Goal: Task Accomplishment & Management: Use online tool/utility

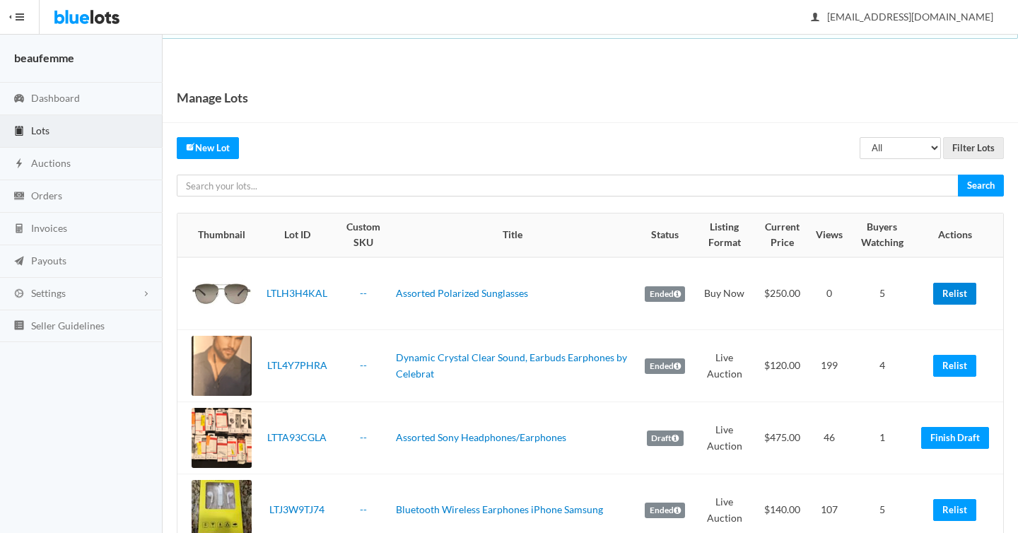
click at [961, 295] on link "Relist" at bounding box center [954, 294] width 43 height 22
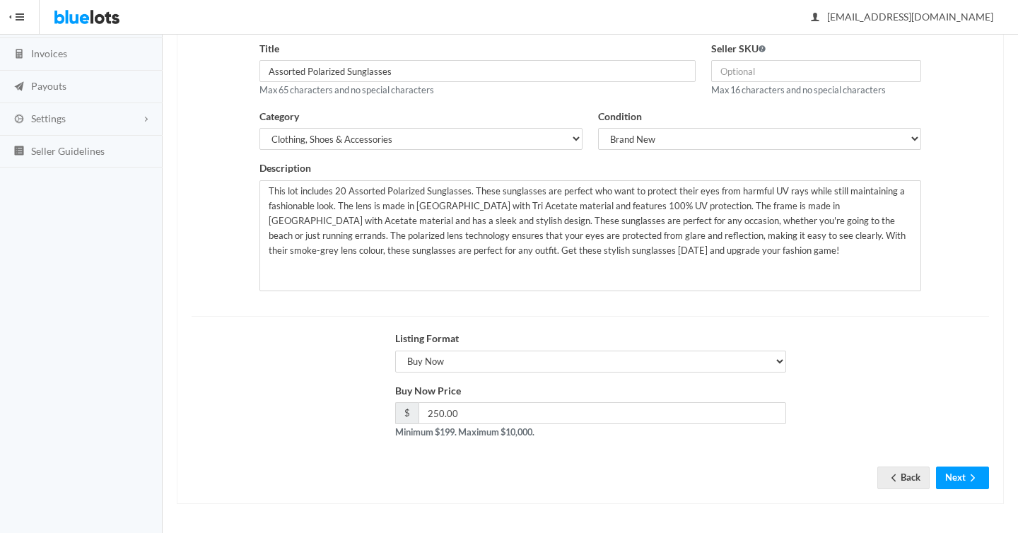
scroll to position [175, 0]
click at [979, 475] on icon "arrow forward" at bounding box center [973, 477] width 14 height 11
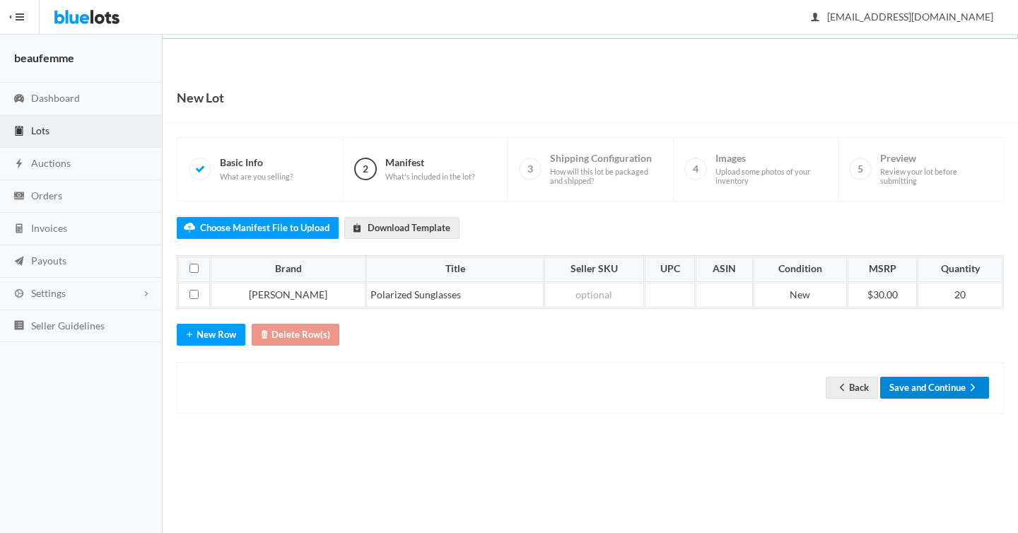
click at [963, 390] on button "Save and Continue" at bounding box center [934, 388] width 109 height 22
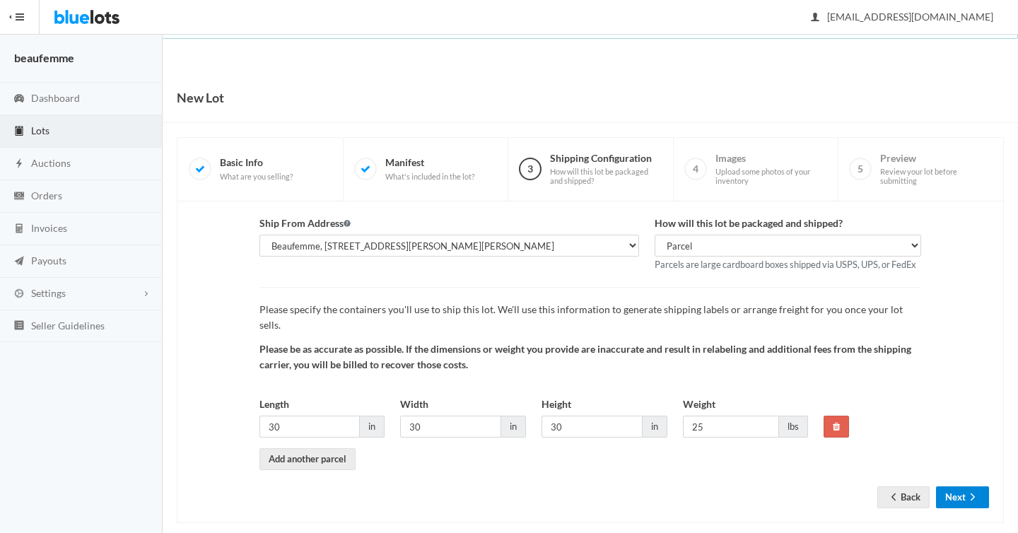
click at [952, 486] on button "Next" at bounding box center [962, 497] width 53 height 22
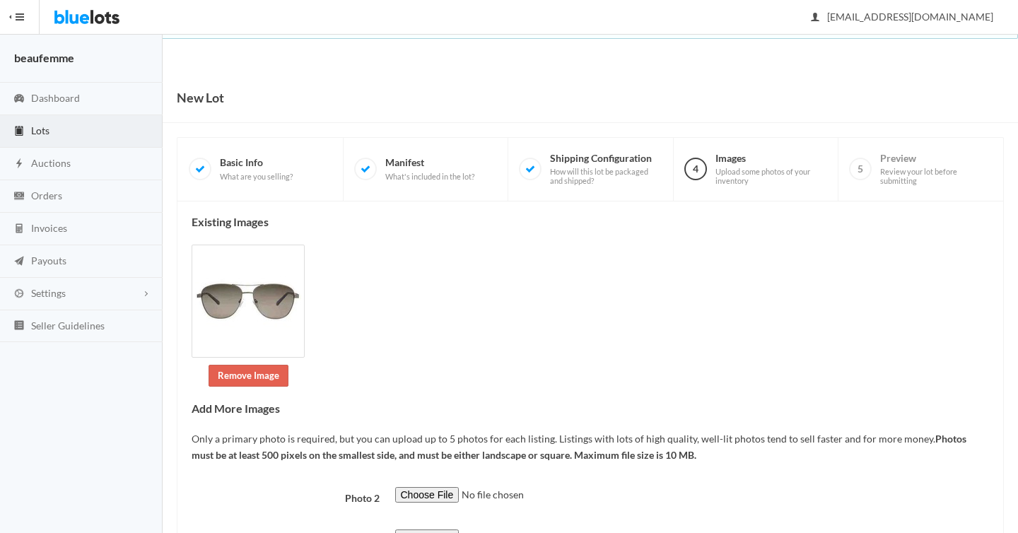
scroll to position [207, 0]
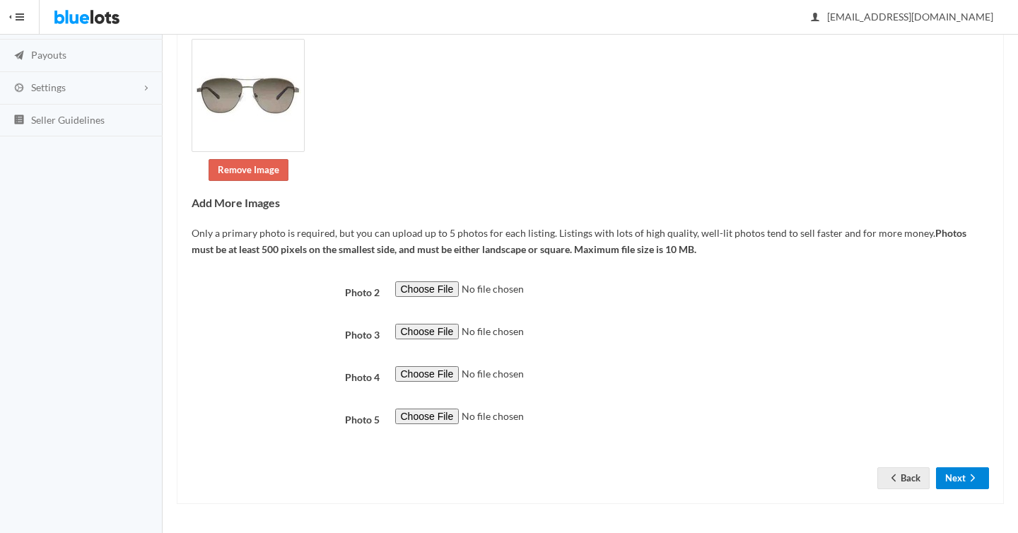
click at [953, 474] on button "Next" at bounding box center [962, 478] width 53 height 22
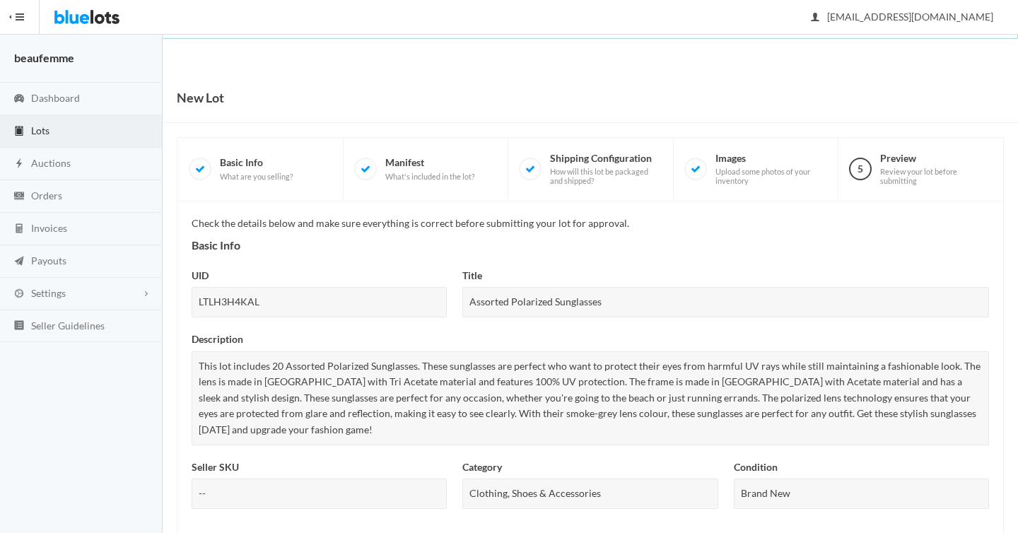
scroll to position [559, 0]
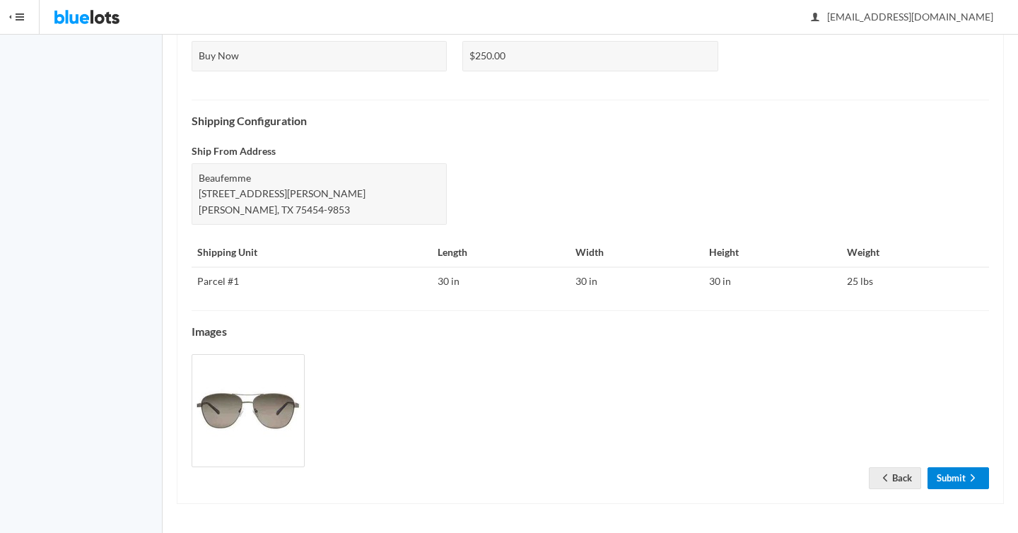
click at [946, 475] on link "Submit" at bounding box center [957, 478] width 61 height 22
